Goal: Download file/media

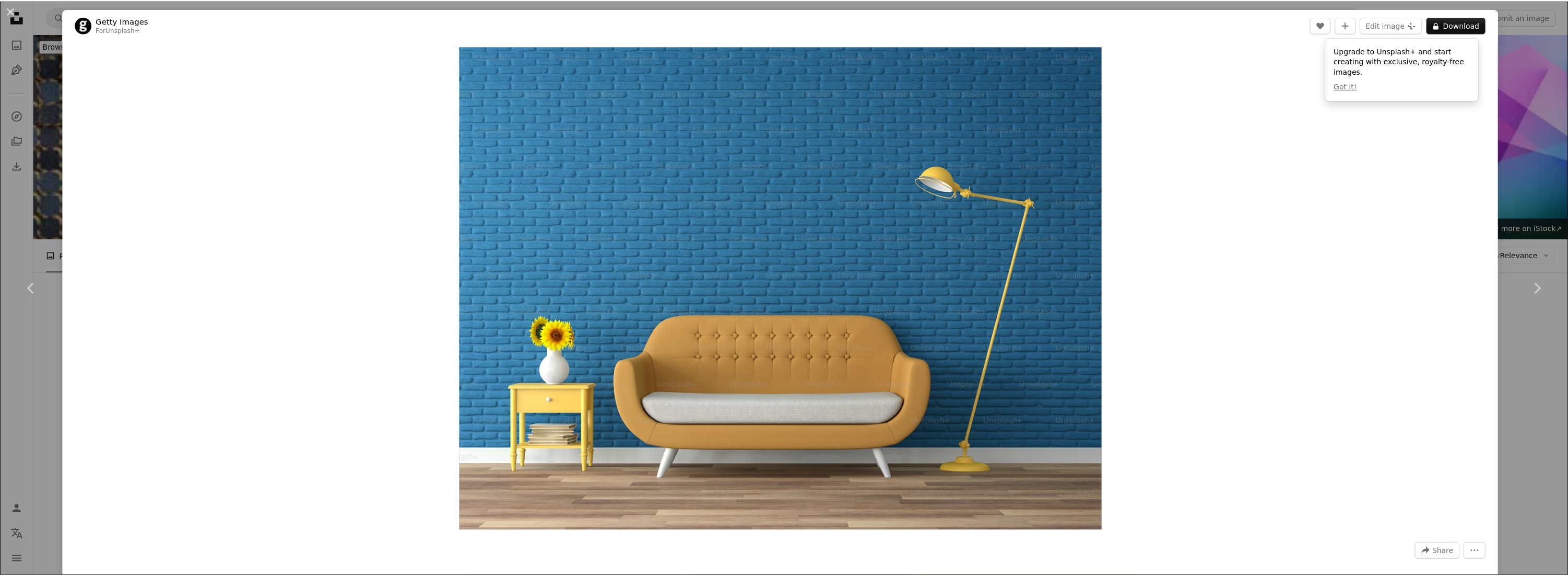
scroll to position [2821, 0]
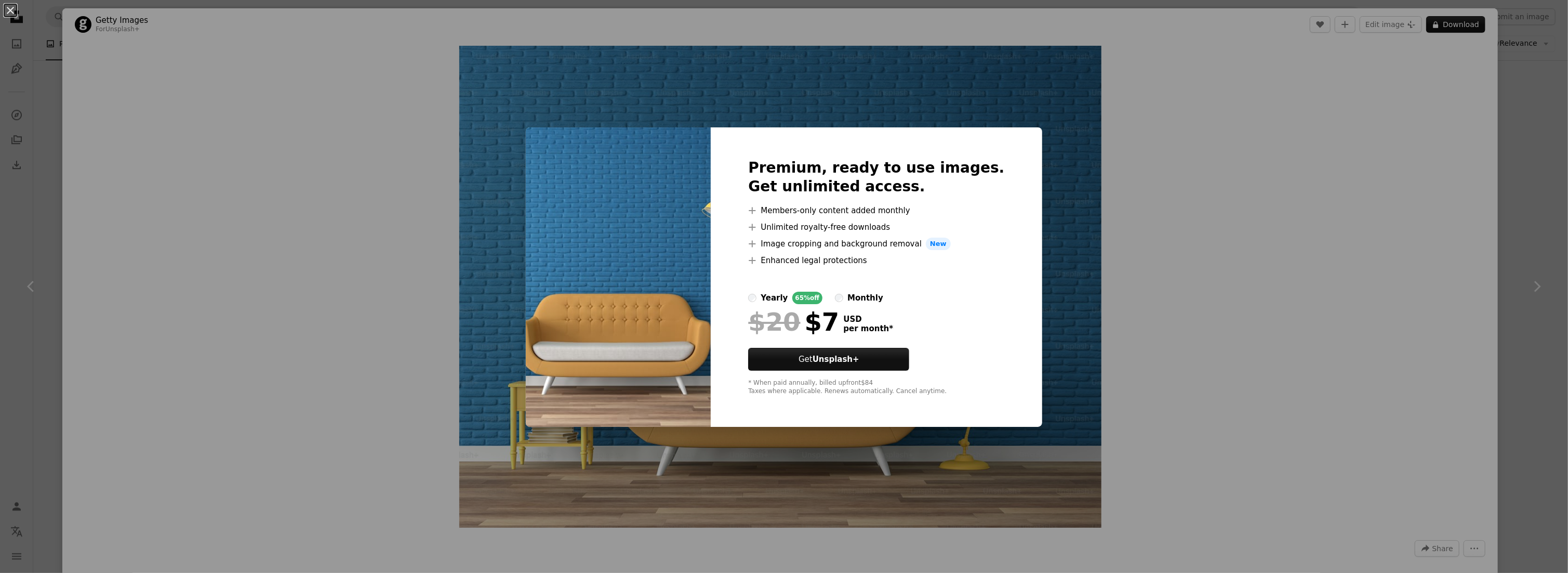
click at [1400, 167] on div "An X shape Premium, ready to use images. Get unlimited access. A plus sign Memb…" at bounding box center [784, 286] width 1568 height 573
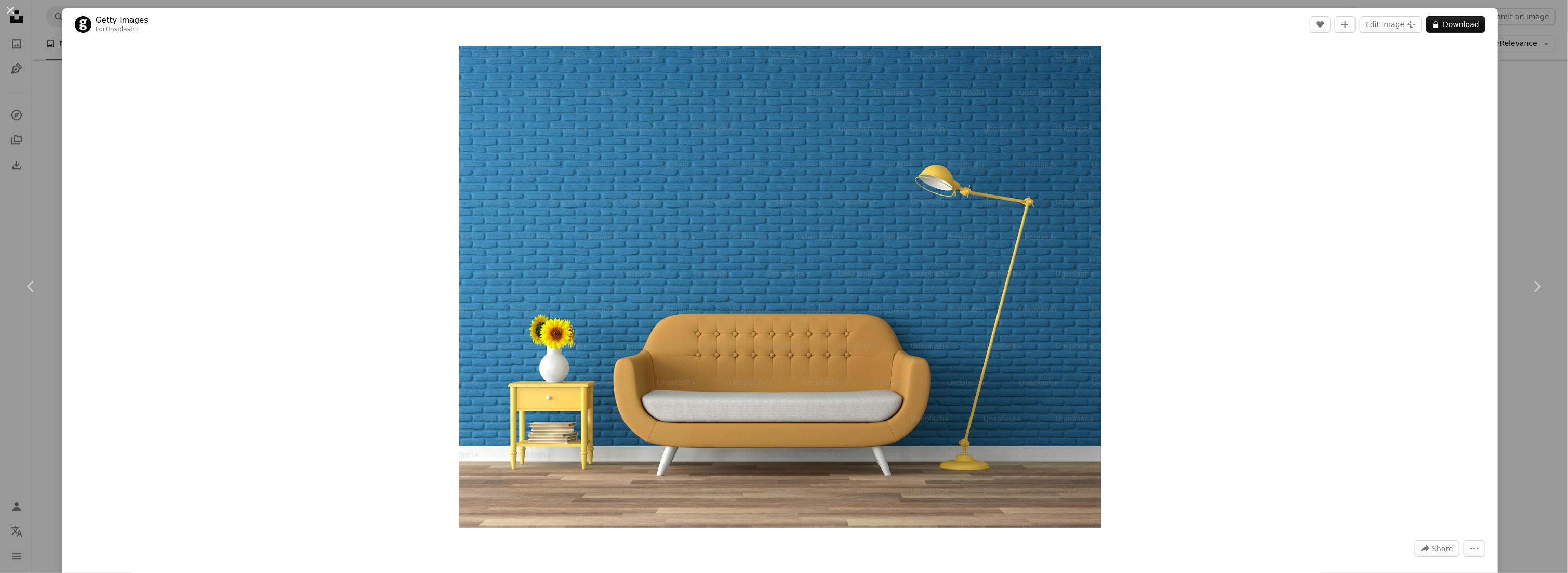
click at [1481, 145] on div "Zoom in" at bounding box center [780, 287] width 1435 height 492
click at [1517, 221] on div "An X shape Chevron left Chevron right Getty Images For Unsplash+ A heart A plus…" at bounding box center [784, 286] width 1568 height 573
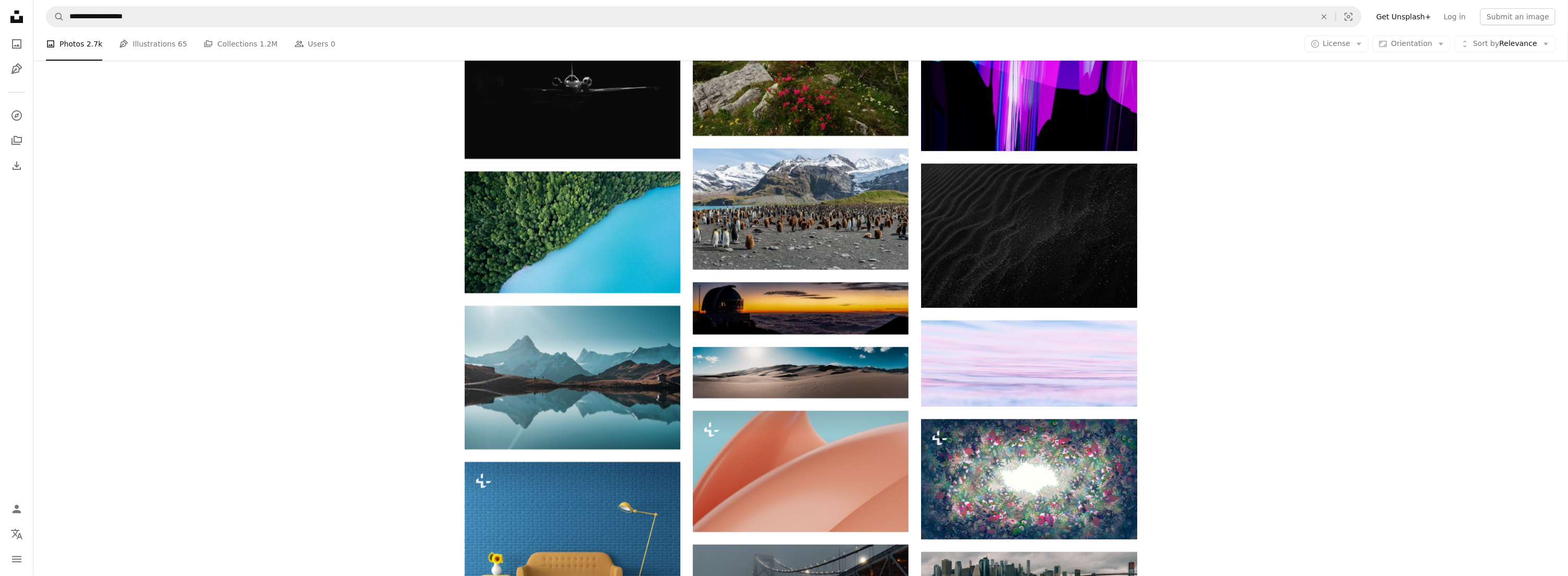
scroll to position [3083, 0]
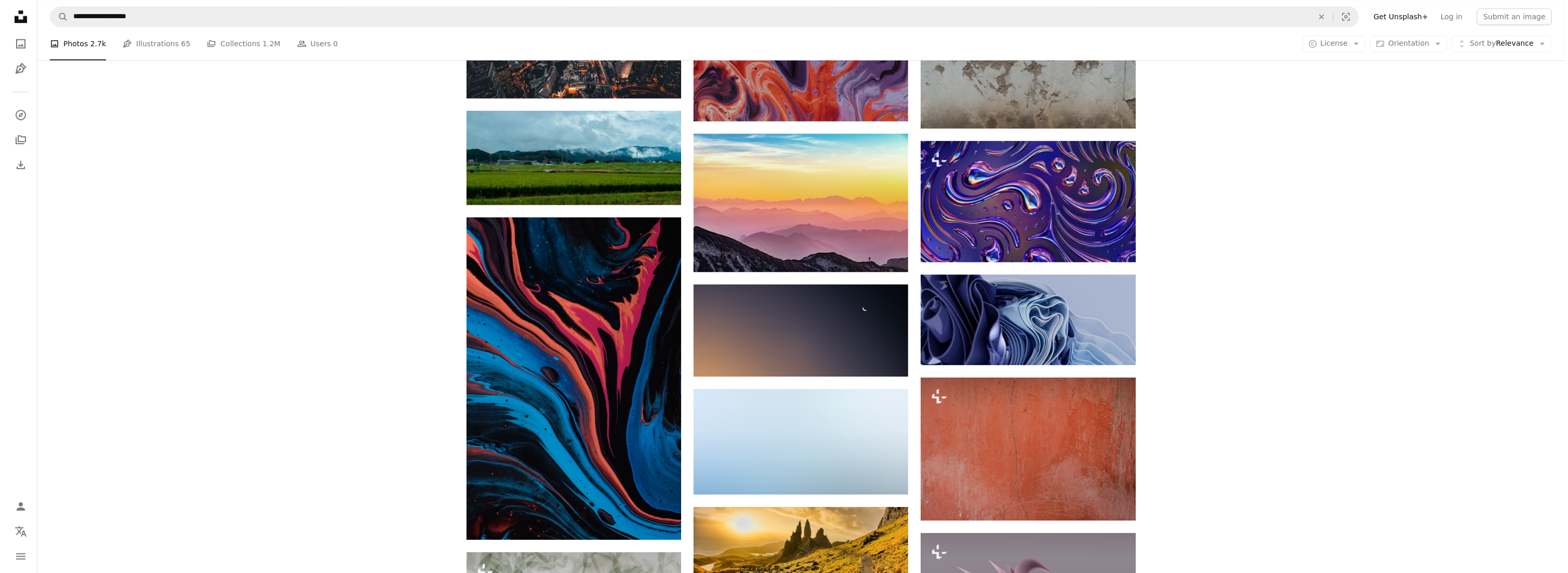
scroll to position [11746, 0]
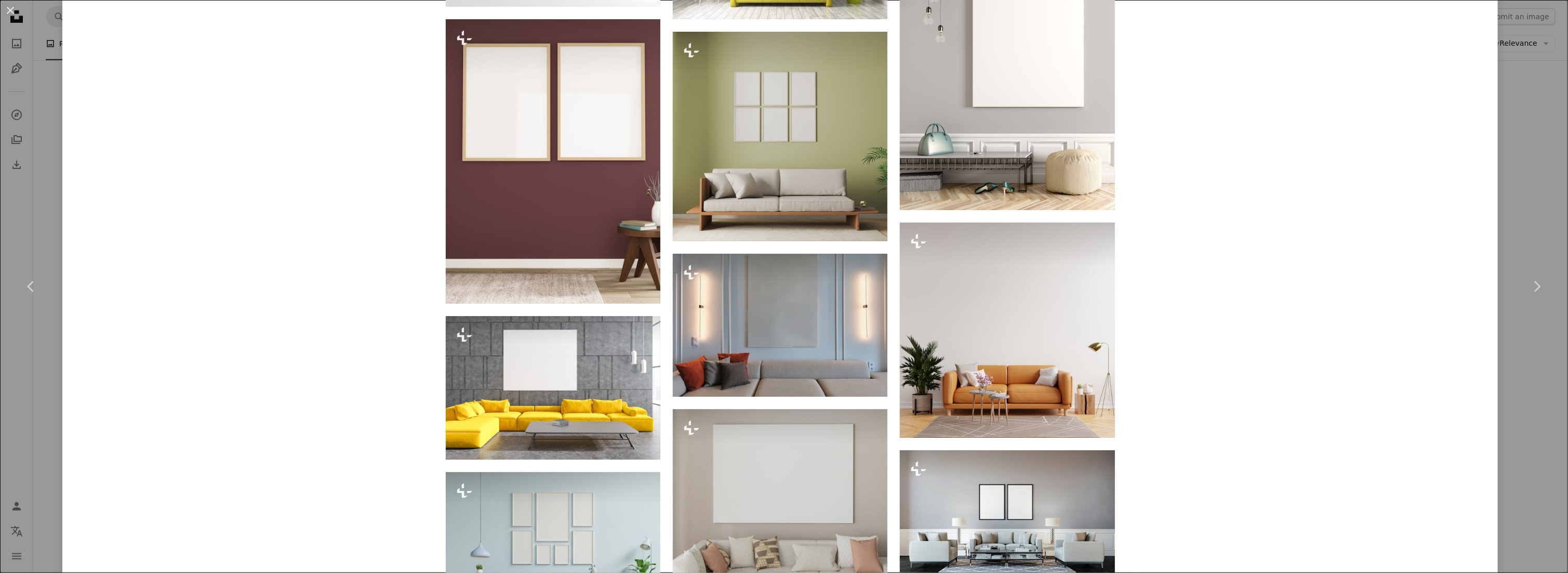
scroll to position [1923, 0]
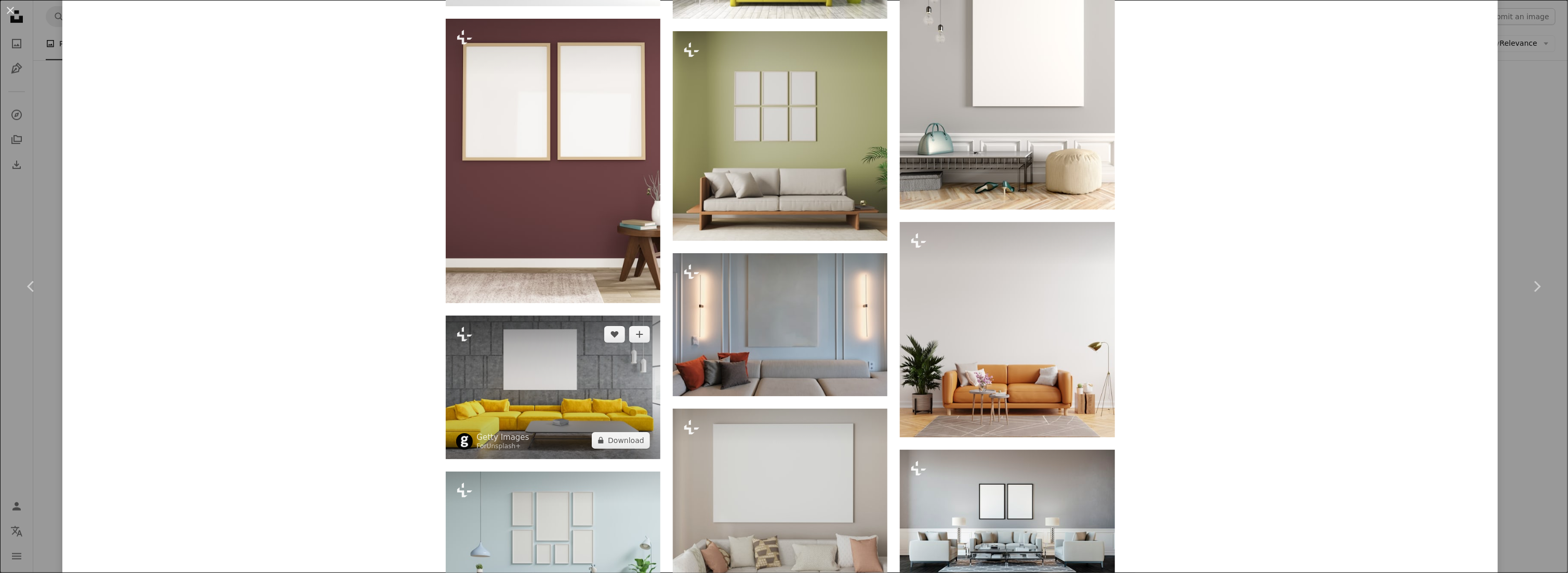
click at [569, 405] on img at bounding box center [553, 387] width 215 height 144
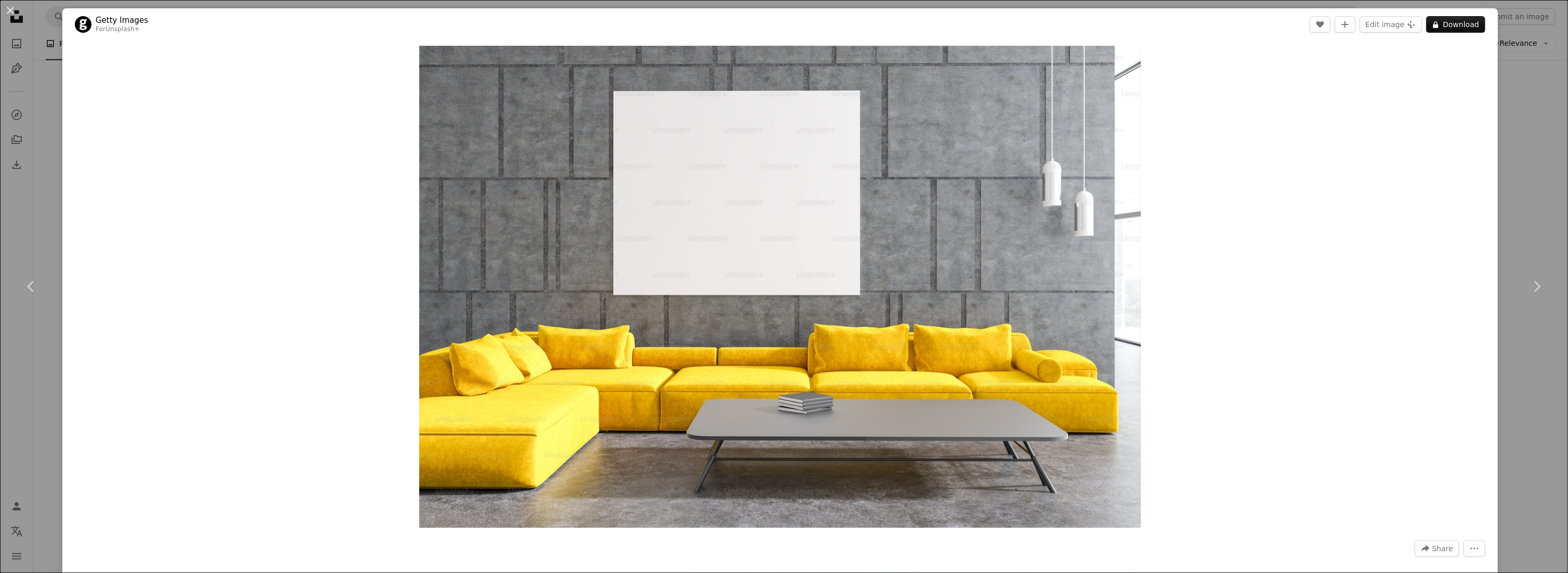
drag, startPoint x: 1552, startPoint y: 89, endPoint x: 1539, endPoint y: 102, distance: 18.4
click at [1552, 90] on div "An X shape Chevron left Chevron right Getty Images For Unsplash+ A heart A plus…" at bounding box center [784, 286] width 1568 height 573
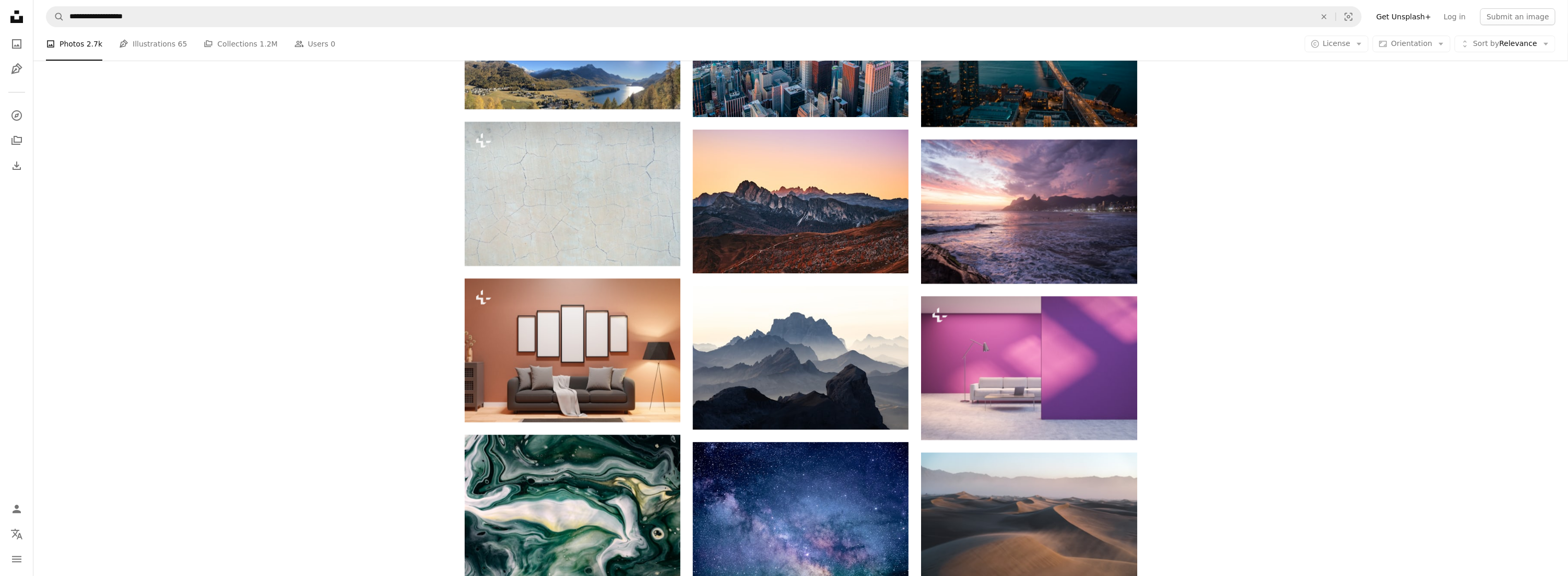
scroll to position [12330, 0]
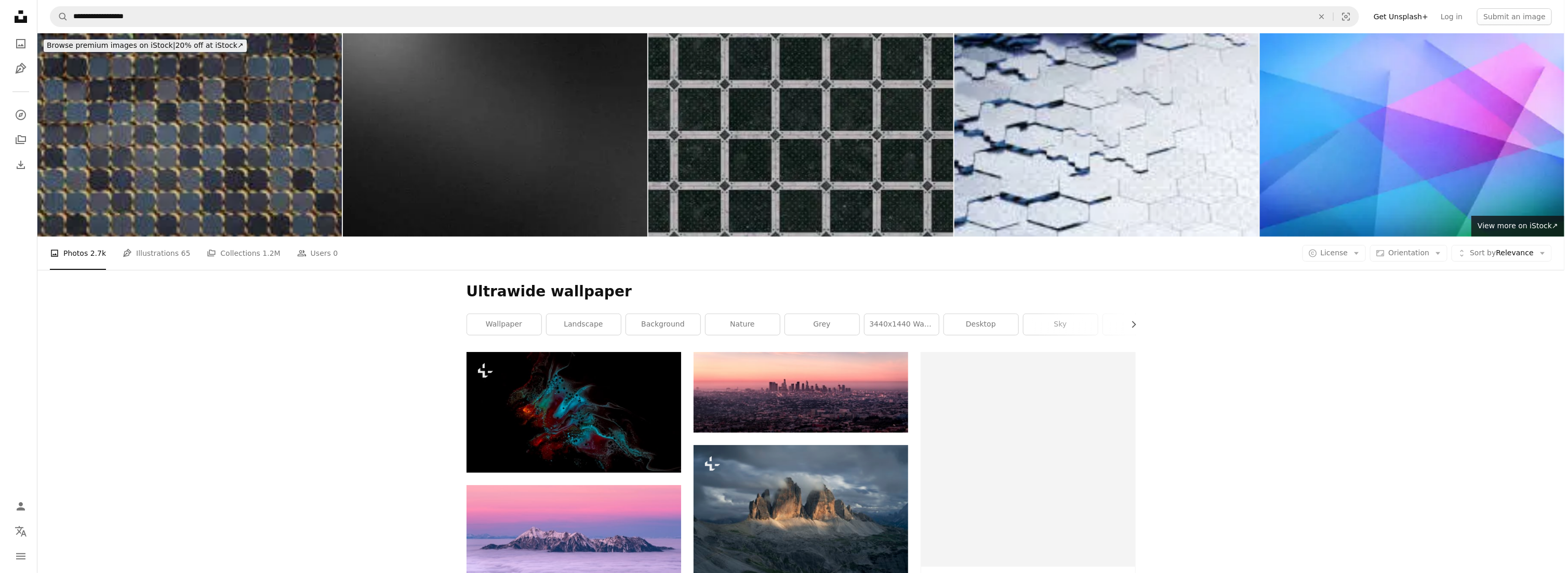
scroll to position [12266, 0]
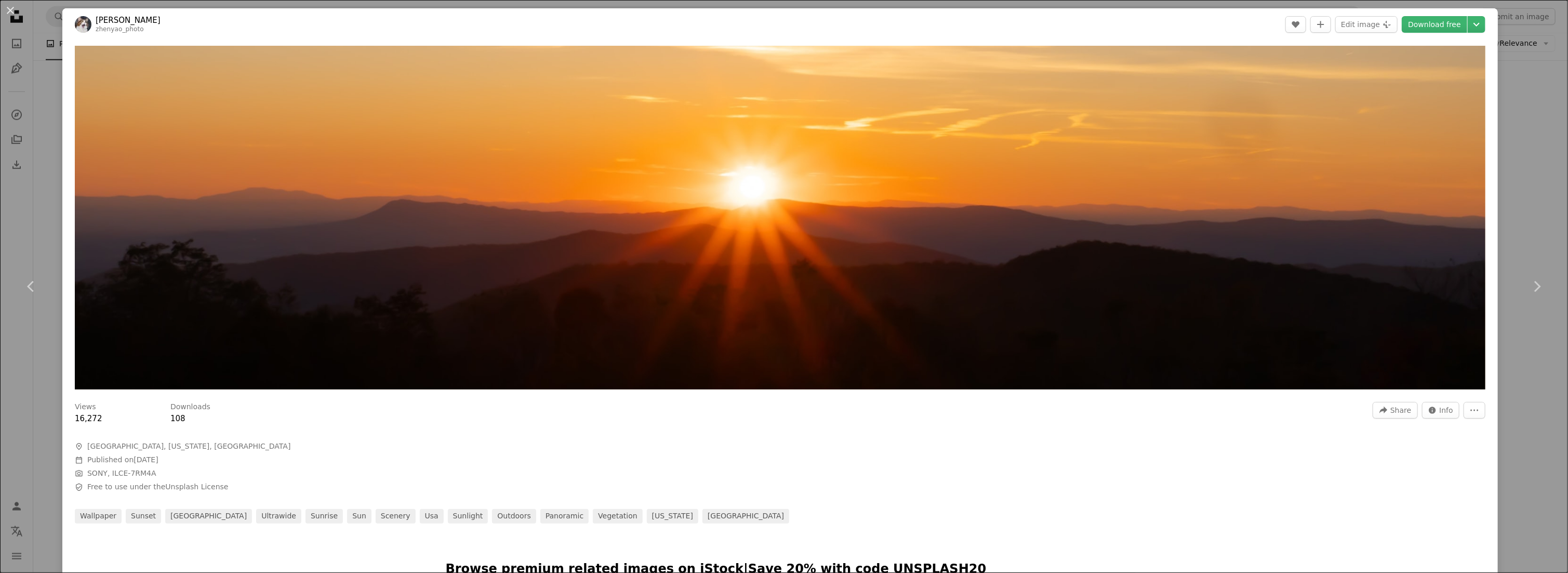
click at [1286, 441] on div "Views 16,272 Downloads 108 A forward-right arrow Share Info icon Info More Acti…" at bounding box center [780, 459] width 1435 height 129
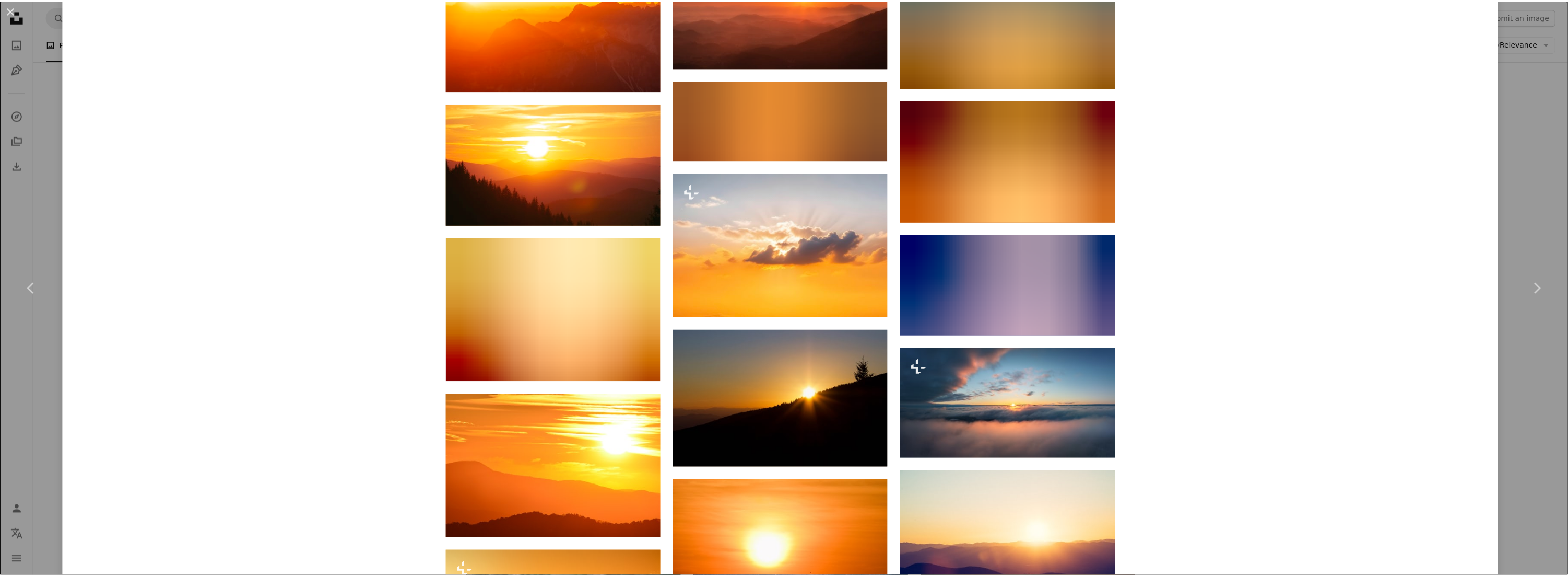
scroll to position [1045, 0]
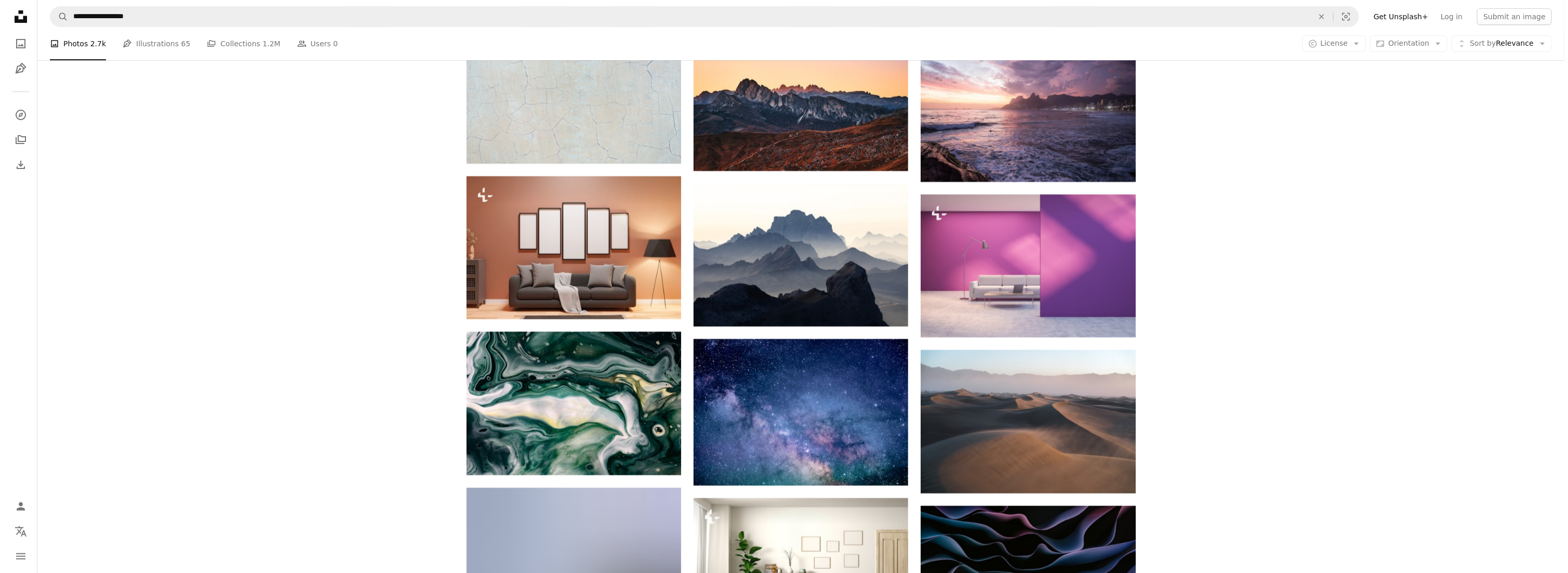
scroll to position [12630, 0]
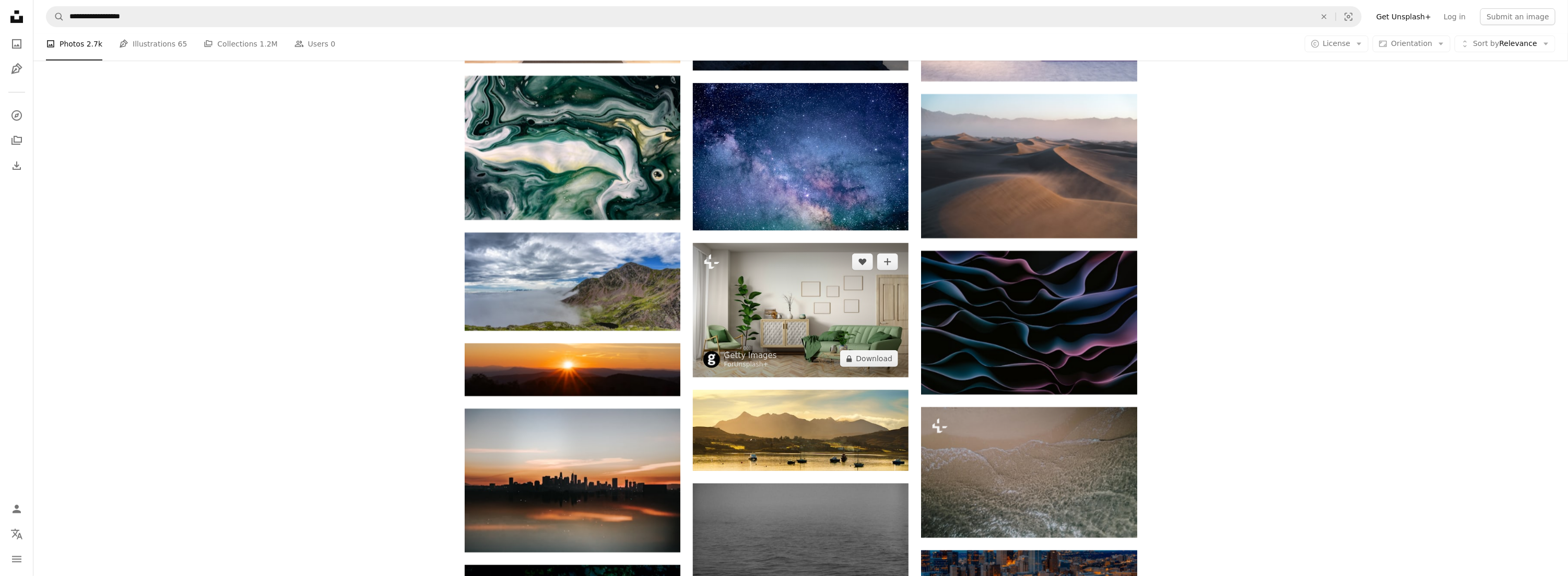
click at [798, 243] on img at bounding box center [801, 310] width 216 height 134
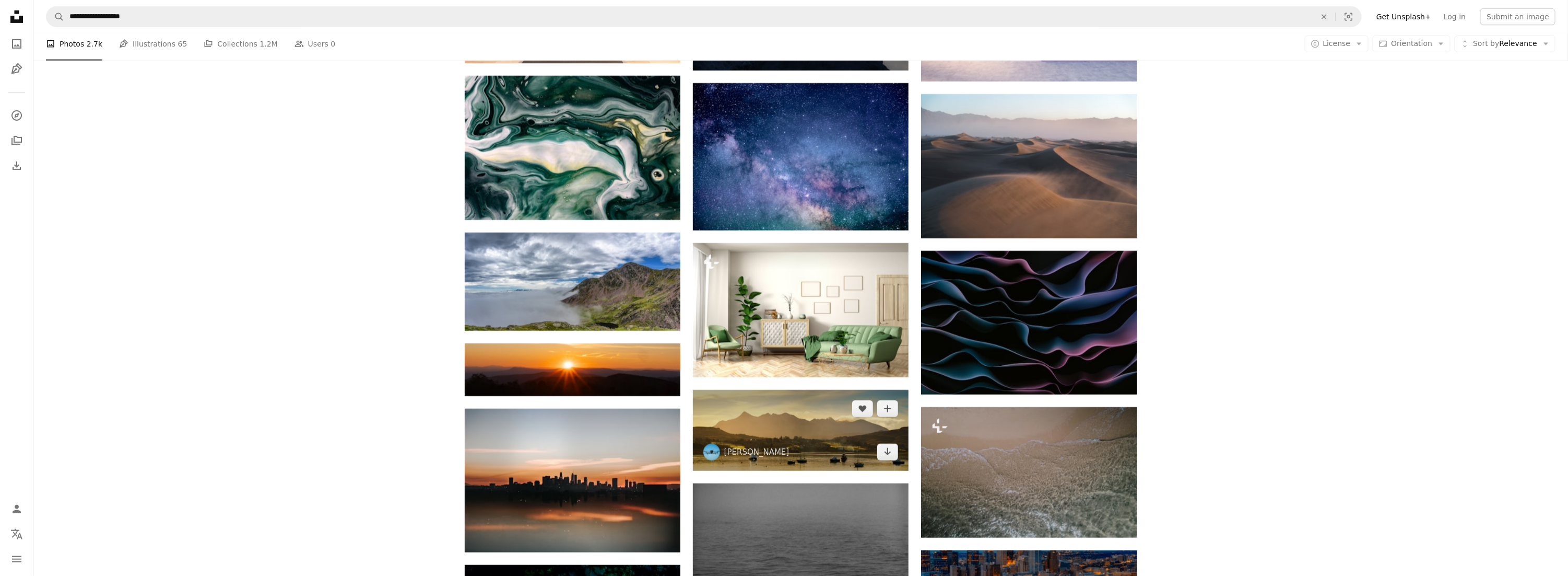
click at [781, 390] on img at bounding box center [801, 430] width 216 height 81
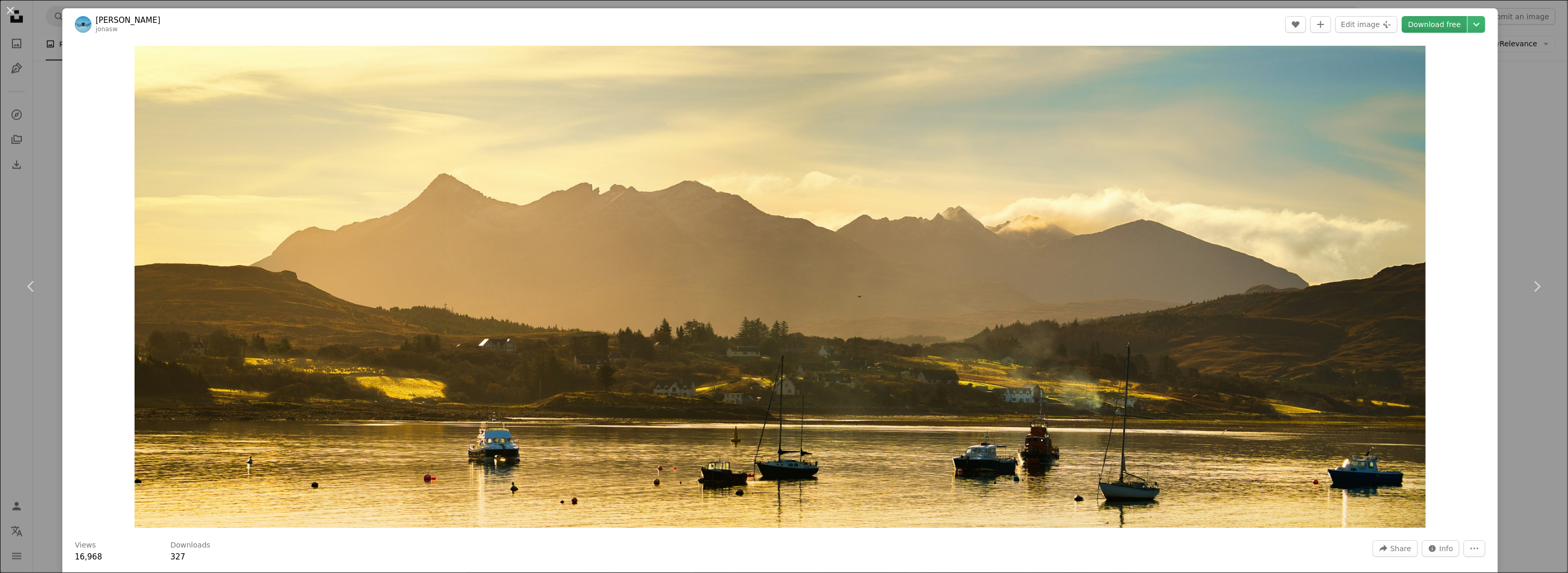
click at [1415, 24] on link "Download free" at bounding box center [1435, 24] width 66 height 16
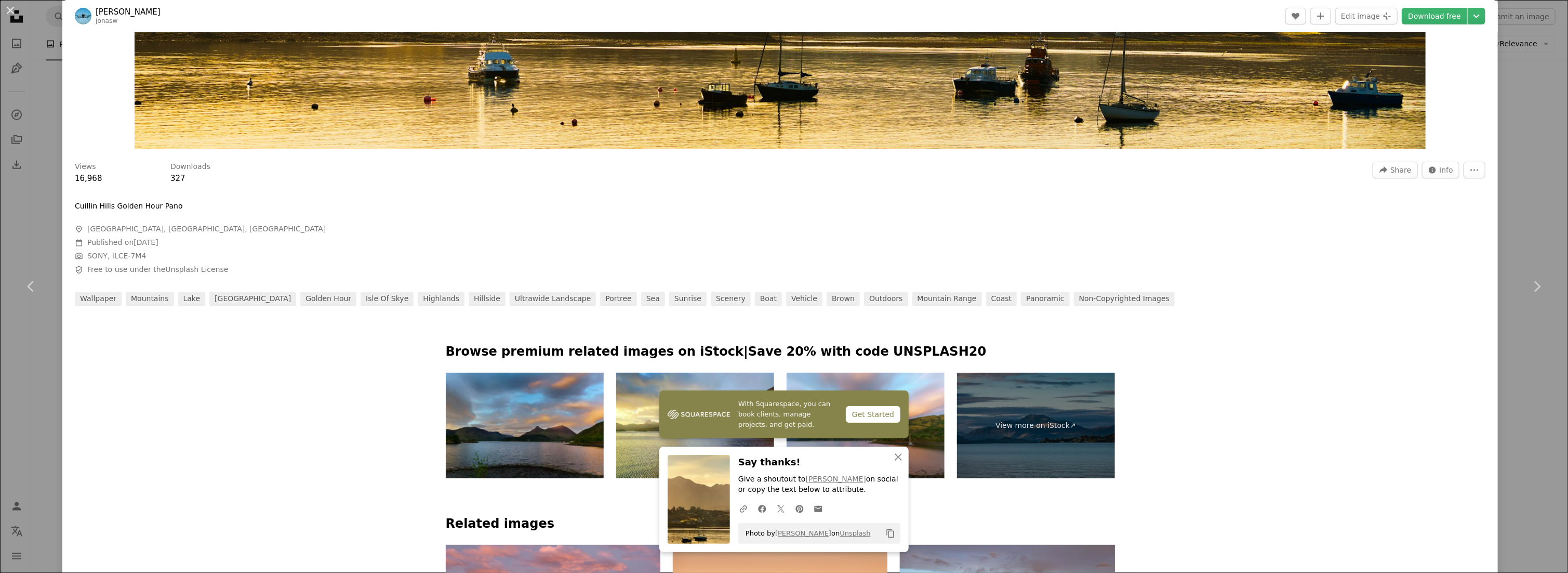
scroll to position [520, 0]
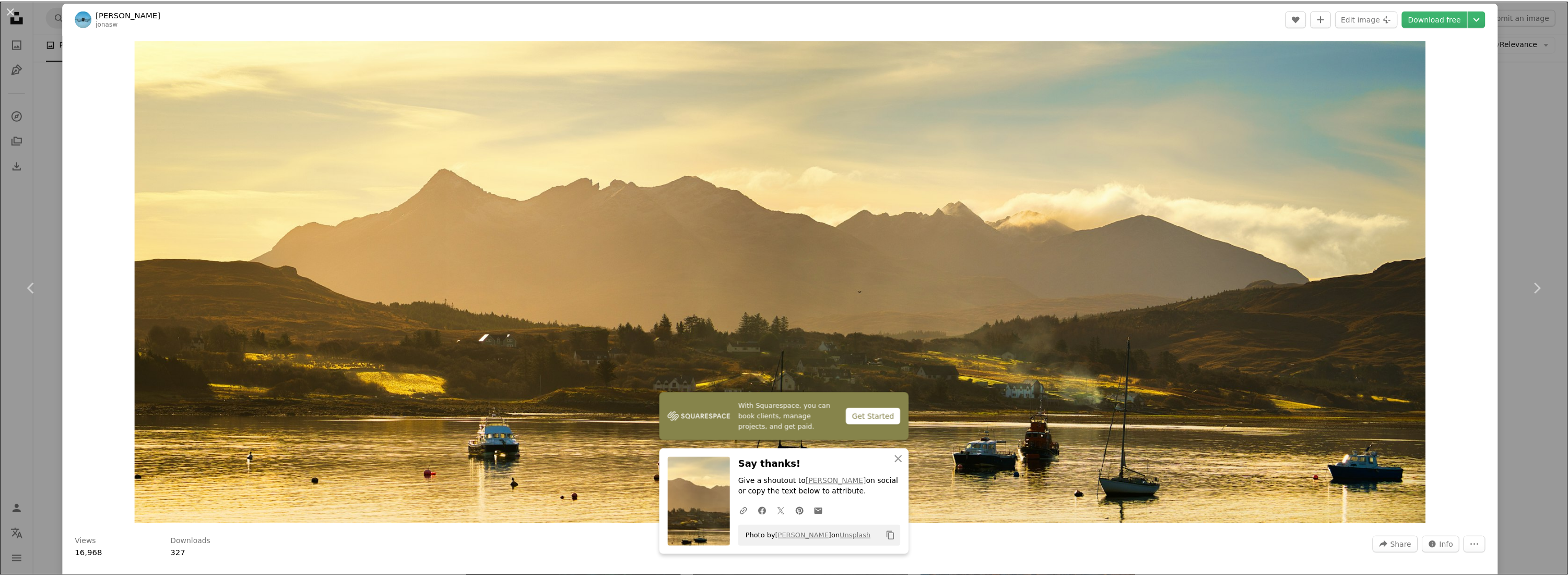
scroll to position [0, 0]
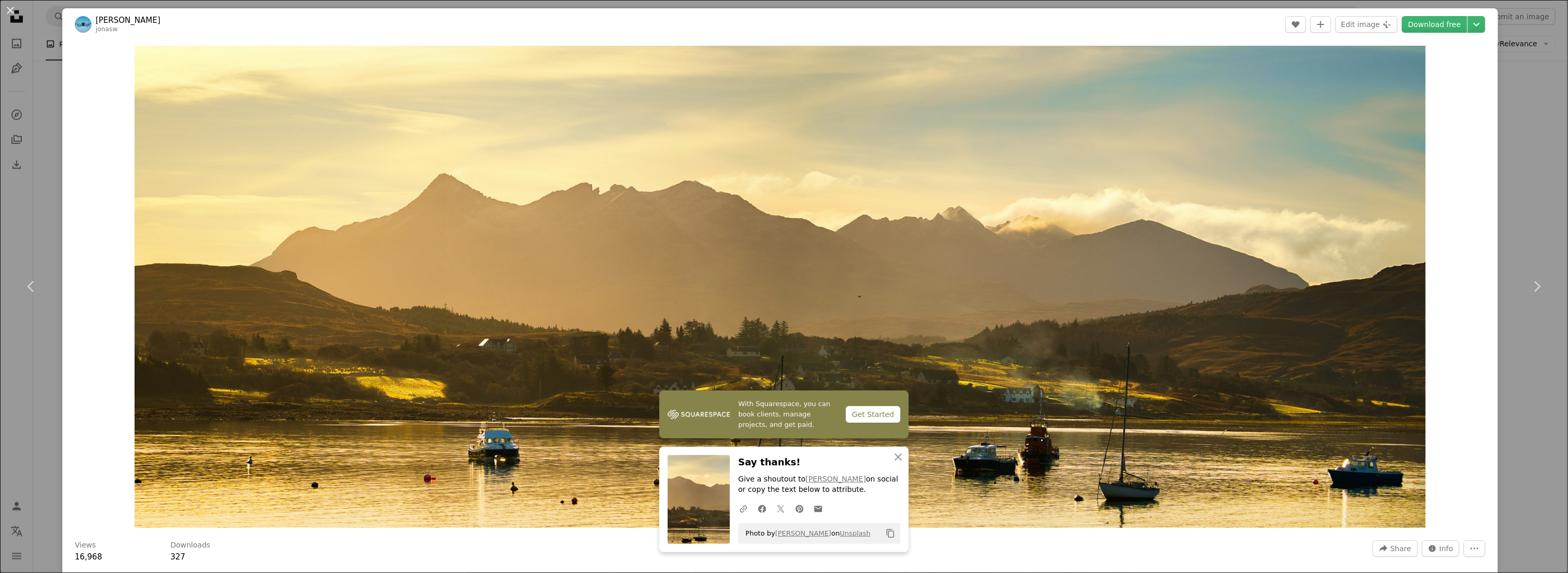
drag, startPoint x: 1501, startPoint y: 61, endPoint x: 1276, endPoint y: 27, distance: 227.6
click at [1502, 62] on div "An X shape Chevron left Chevron right With Squarespace, you can book clients, m…" at bounding box center [784, 286] width 1568 height 573
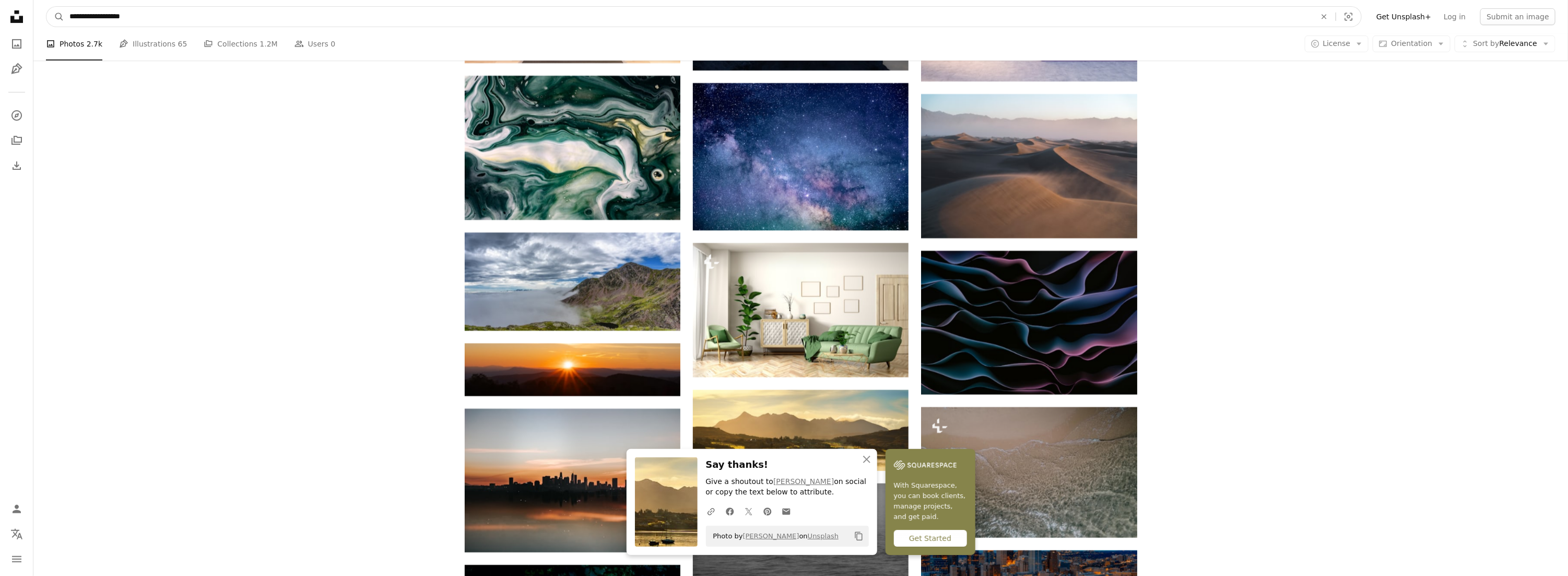
drag, startPoint x: 447, startPoint y: 16, endPoint x: 0, endPoint y: 9, distance: 447.1
type input "**********"
click at [46, 7] on button "A magnifying glass" at bounding box center [55, 17] width 18 height 20
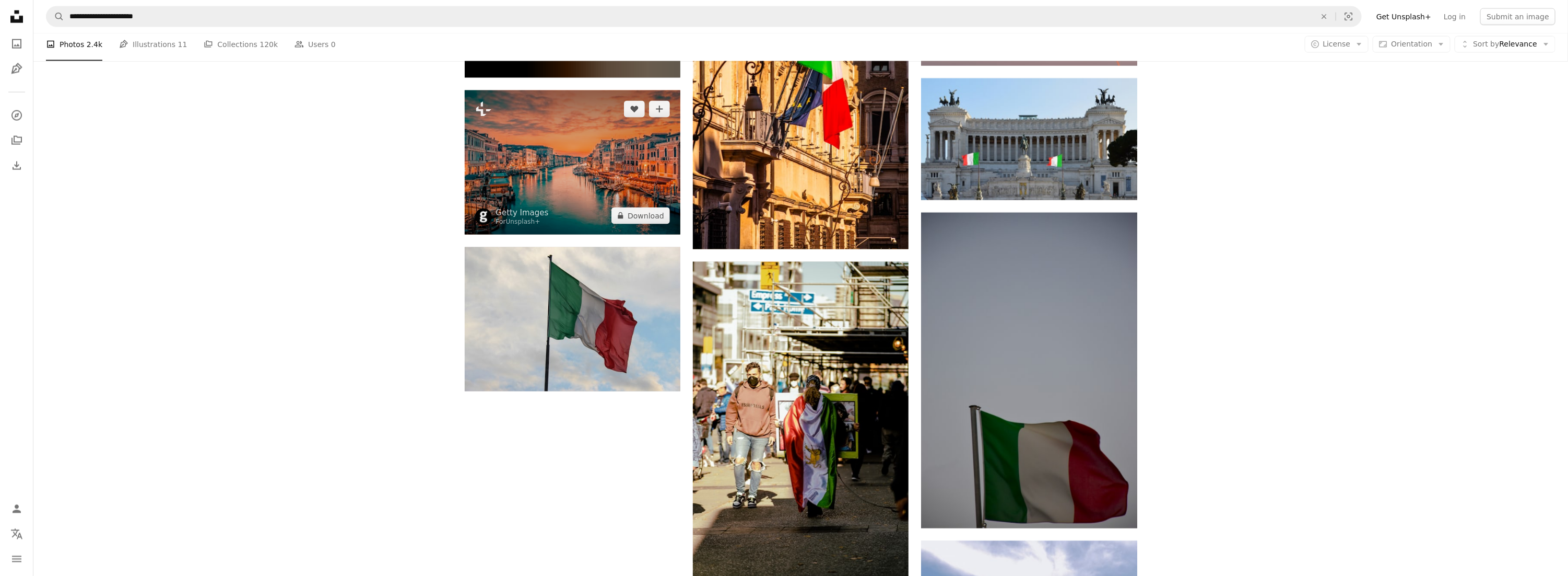
scroll to position [1254, 0]
